Goal: Find specific fact: Find contact information

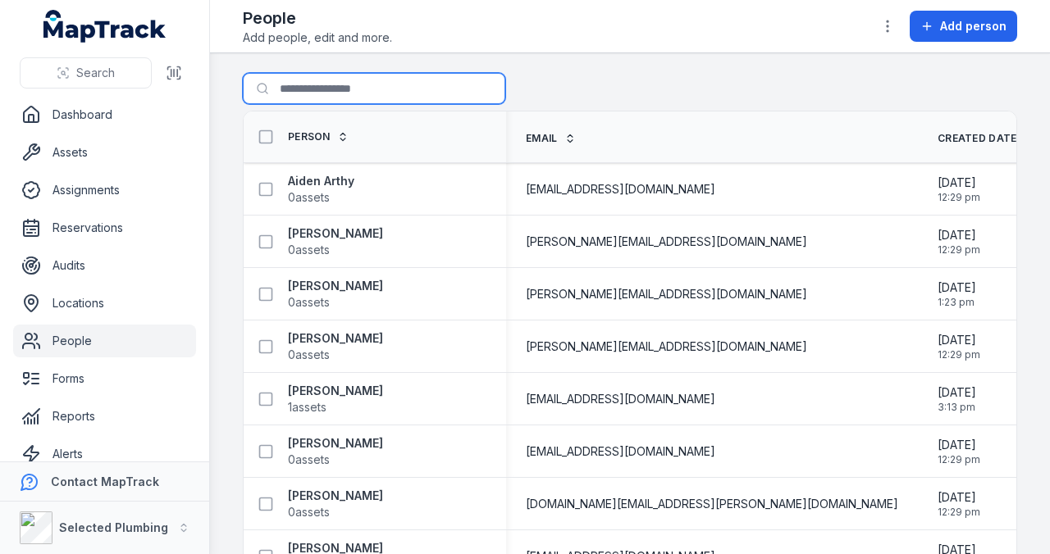
click at [302, 90] on input "Search for people" at bounding box center [374, 88] width 262 height 31
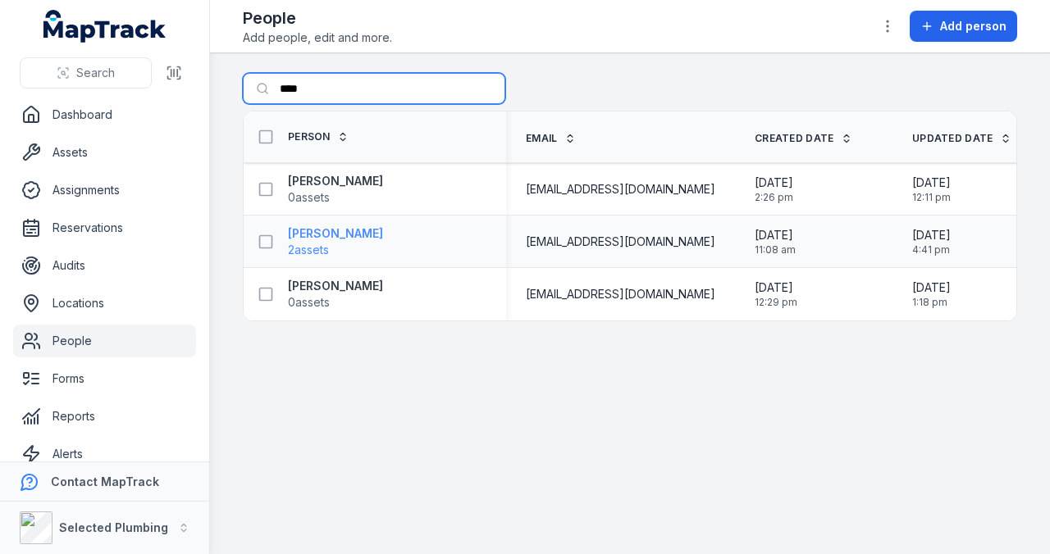
type input "****"
click at [330, 234] on strong "[PERSON_NAME]" at bounding box center [335, 234] width 95 height 16
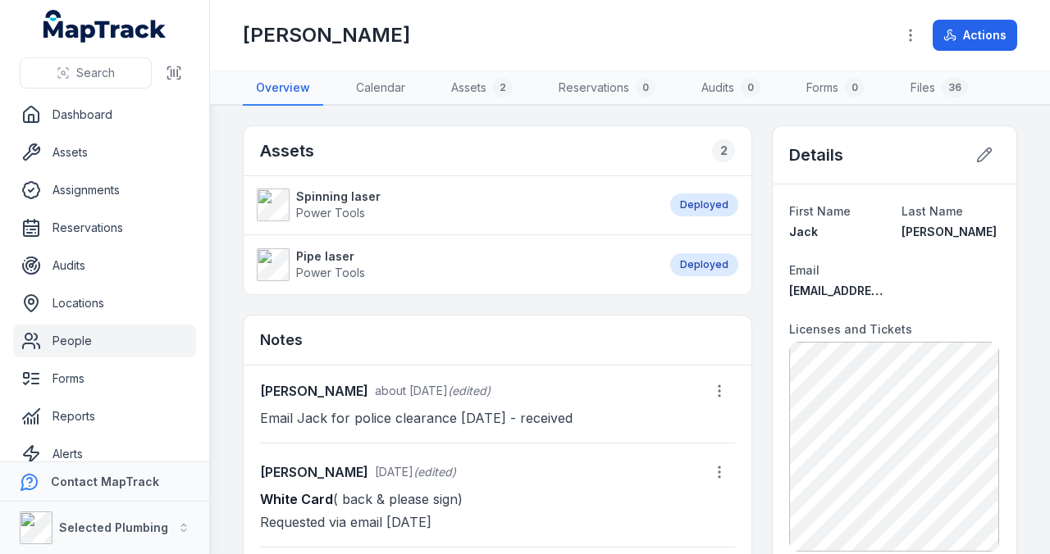
click at [874, 292] on span "[EMAIL_ADDRESS][DOMAIN_NAME]" at bounding box center [888, 291] width 198 height 14
click at [976, 157] on icon at bounding box center [984, 155] width 16 height 16
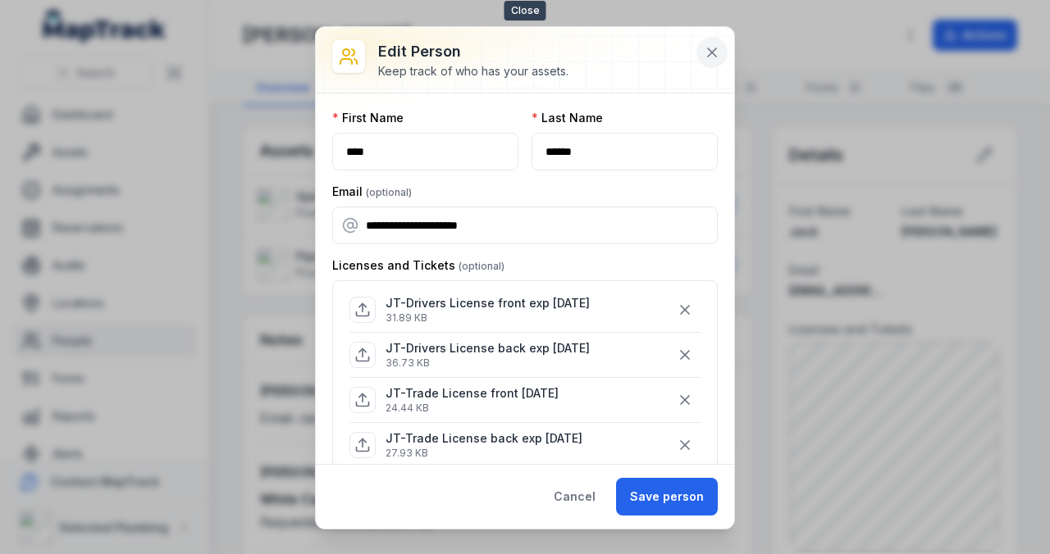
click at [713, 51] on icon at bounding box center [712, 52] width 8 height 8
